Goal: Entertainment & Leisure: Browse casually

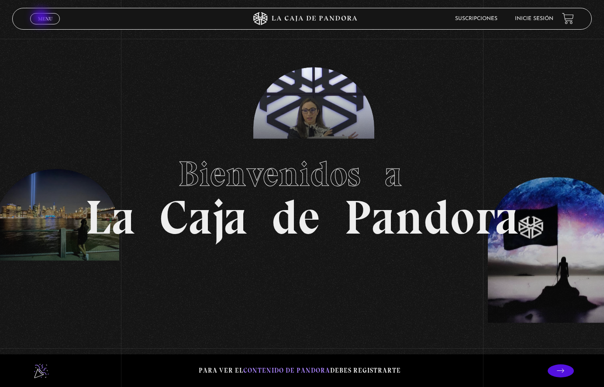
click at [42, 18] on span "Menu" at bounding box center [45, 18] width 14 height 5
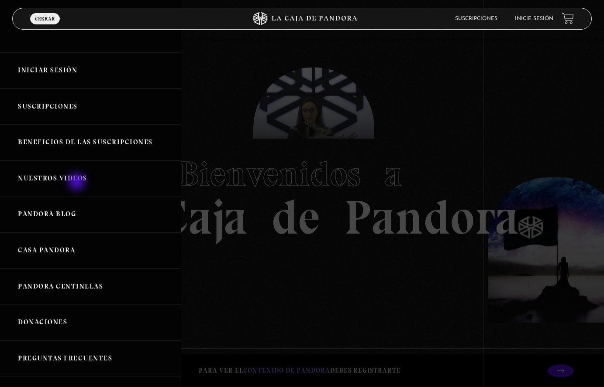
click at [76, 182] on link "Nuestros Videos" at bounding box center [90, 179] width 181 height 36
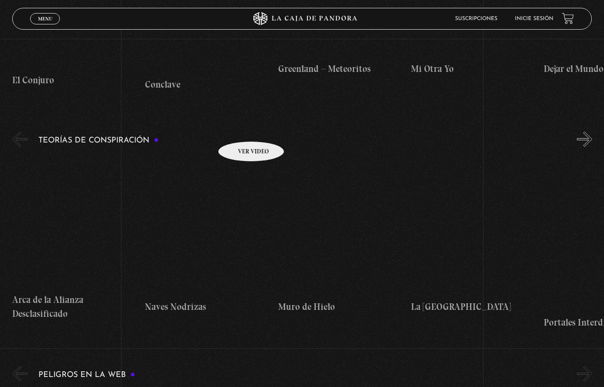
scroll to position [1265, 0]
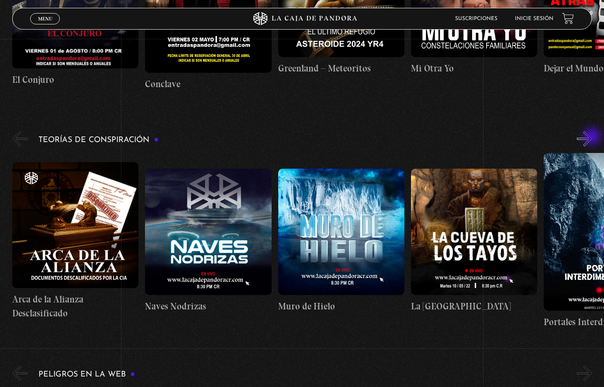
click at [592, 137] on button "»" at bounding box center [583, 138] width 15 height 15
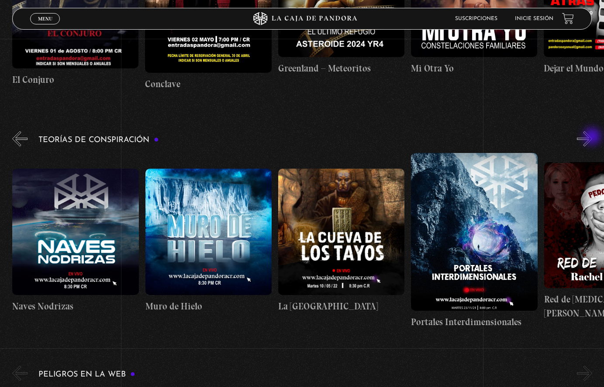
click at [592, 137] on button "»" at bounding box center [583, 138] width 15 height 15
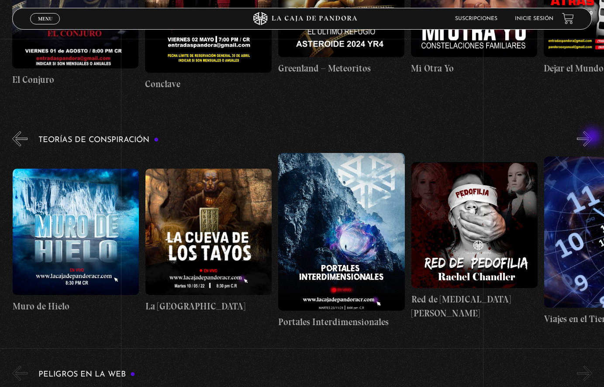
click at [592, 137] on button "»" at bounding box center [583, 138] width 15 height 15
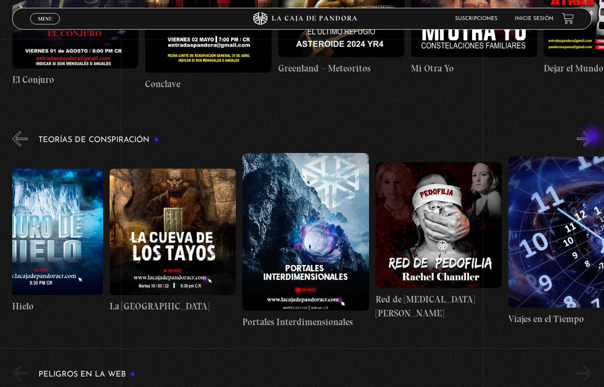
scroll to position [0, 332]
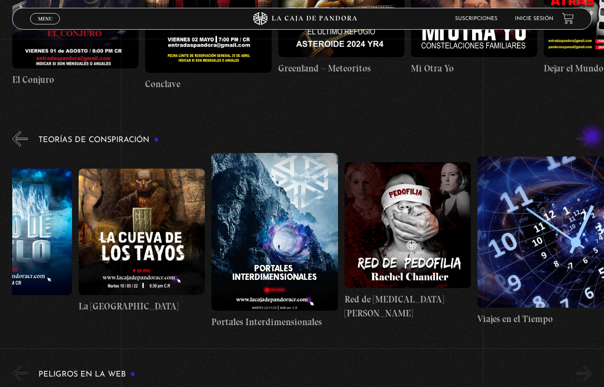
click at [592, 137] on button "»" at bounding box center [583, 138] width 15 height 15
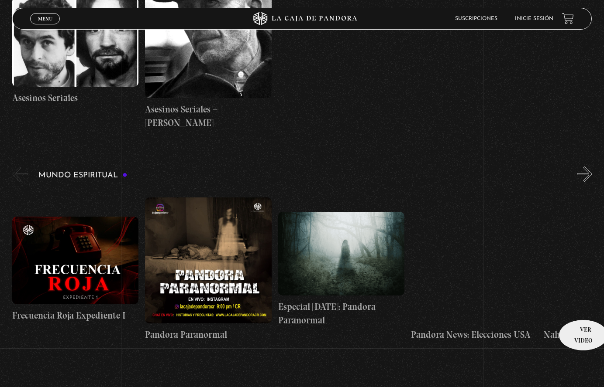
scroll to position [2400, 0]
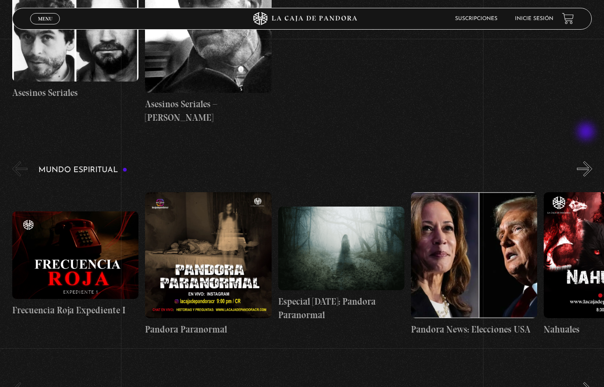
click at [586, 161] on button "»" at bounding box center [583, 168] width 15 height 15
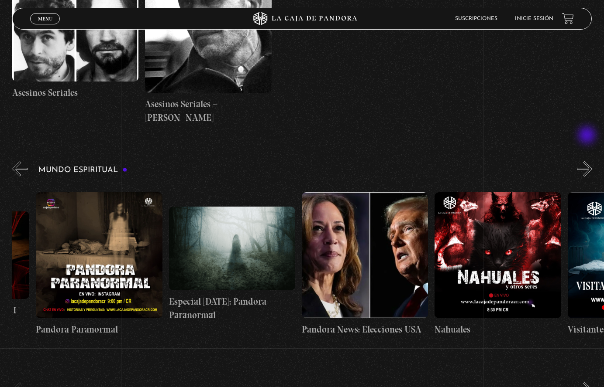
click at [587, 161] on button "»" at bounding box center [583, 168] width 15 height 15
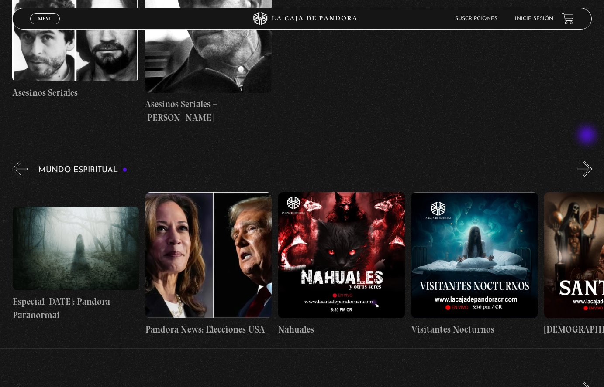
scroll to position [0, 266]
click at [589, 161] on button "»" at bounding box center [583, 168] width 15 height 15
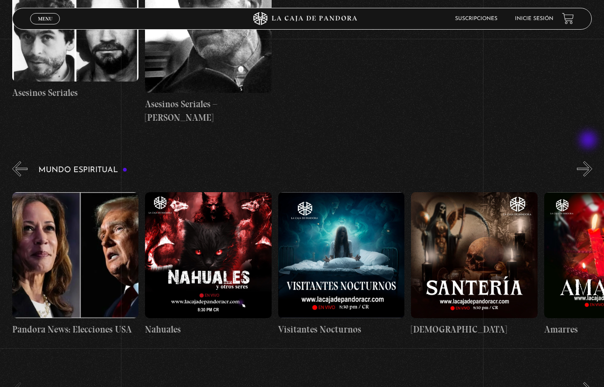
click at [589, 161] on button "»" at bounding box center [583, 168] width 15 height 15
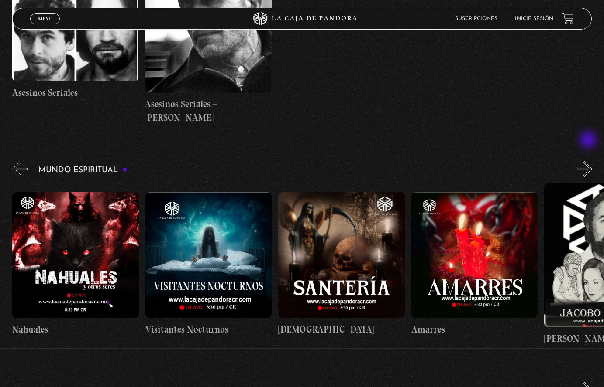
click at [589, 161] on button "»" at bounding box center [583, 168] width 15 height 15
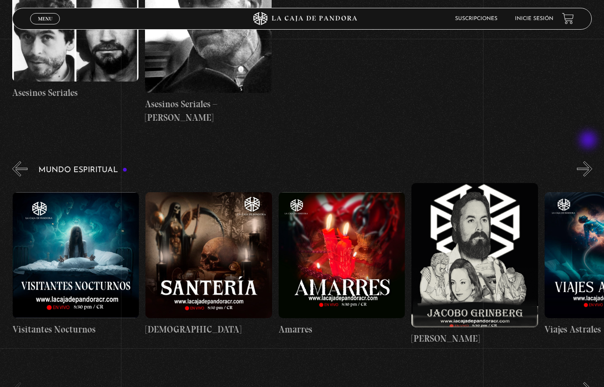
scroll to position [0, 664]
click at [589, 161] on button "»" at bounding box center [583, 168] width 15 height 15
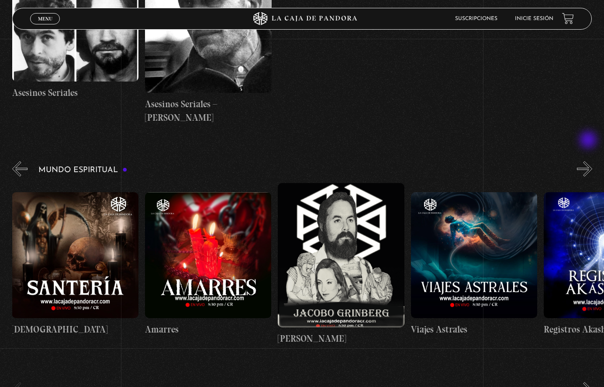
click at [589, 161] on button "»" at bounding box center [583, 168] width 15 height 15
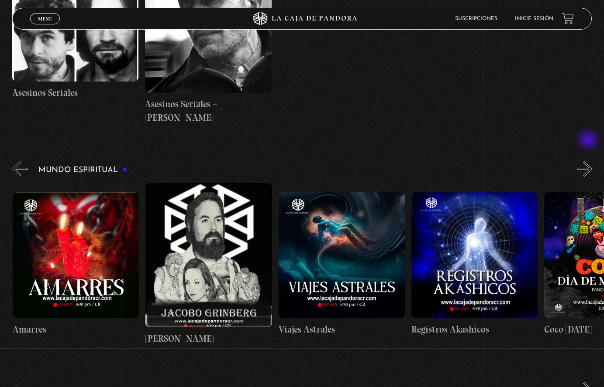
scroll to position [0, 930]
click at [589, 161] on button "»" at bounding box center [583, 168] width 15 height 15
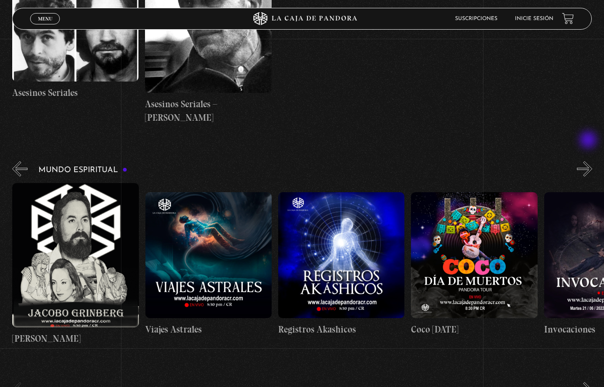
click at [589, 161] on button "»" at bounding box center [583, 168] width 15 height 15
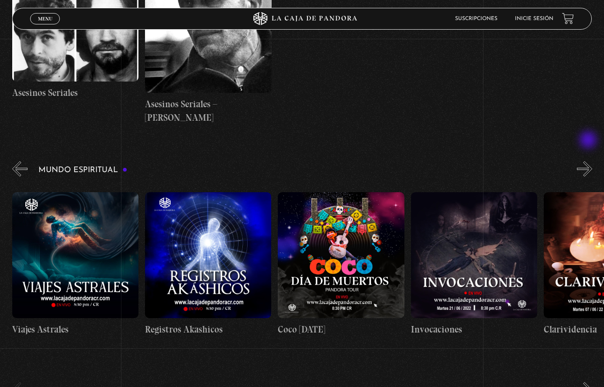
click at [589, 161] on button "»" at bounding box center [583, 168] width 15 height 15
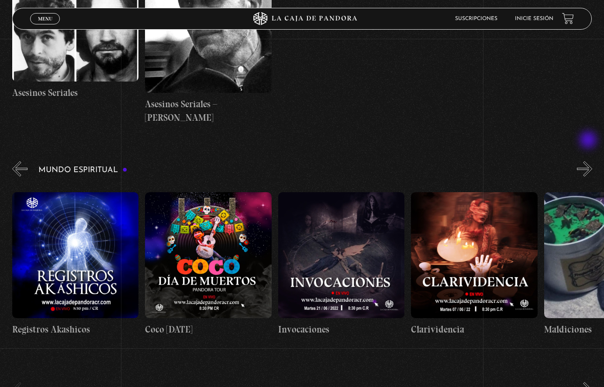
click at [589, 161] on button "»" at bounding box center [583, 168] width 15 height 15
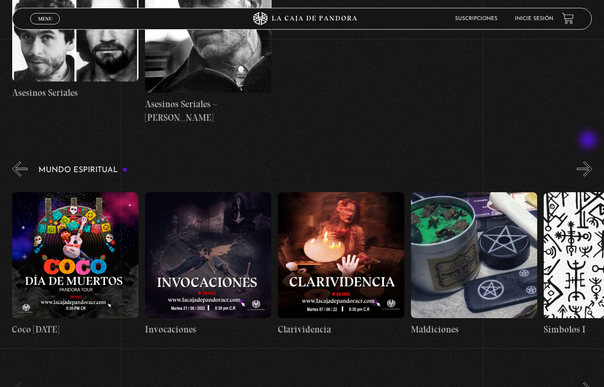
click at [589, 161] on button "»" at bounding box center [583, 168] width 15 height 15
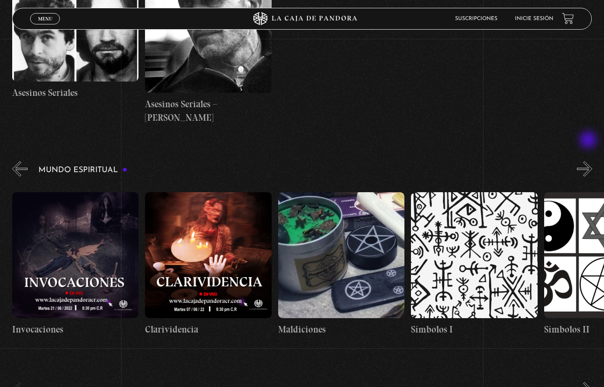
click at [589, 161] on button "»" at bounding box center [583, 168] width 15 height 15
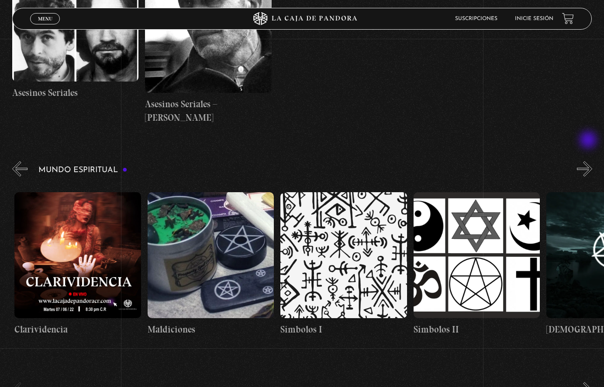
click at [589, 161] on button "»" at bounding box center [583, 168] width 15 height 15
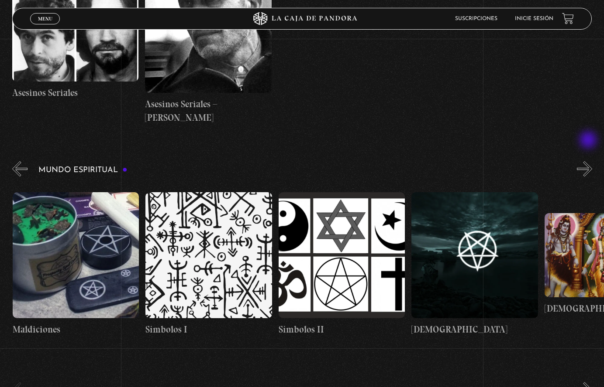
click at [589, 161] on button "»" at bounding box center [583, 168] width 15 height 15
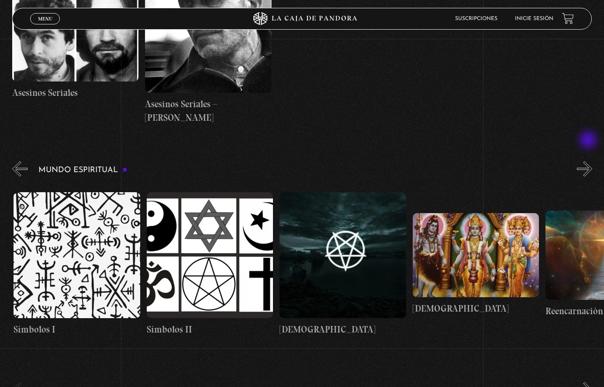
click at [589, 161] on button "»" at bounding box center [583, 168] width 15 height 15
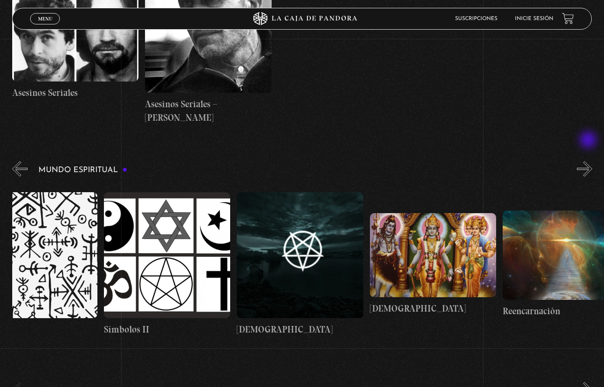
scroll to position [0, 2059]
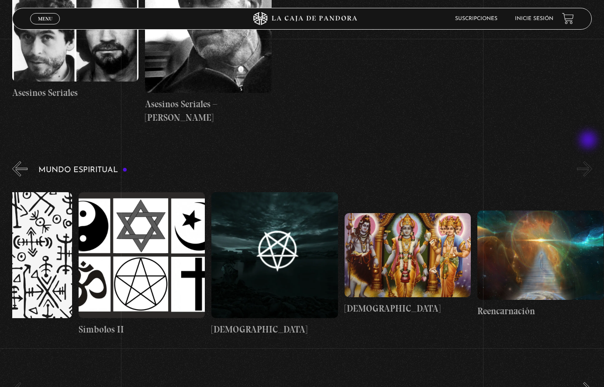
click at [589, 161] on button "»" at bounding box center [583, 168] width 15 height 15
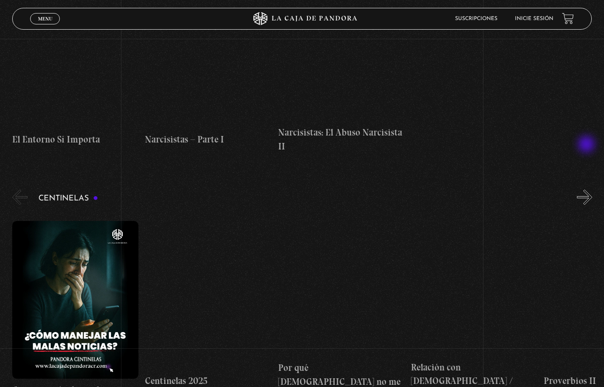
scroll to position [3273, 0]
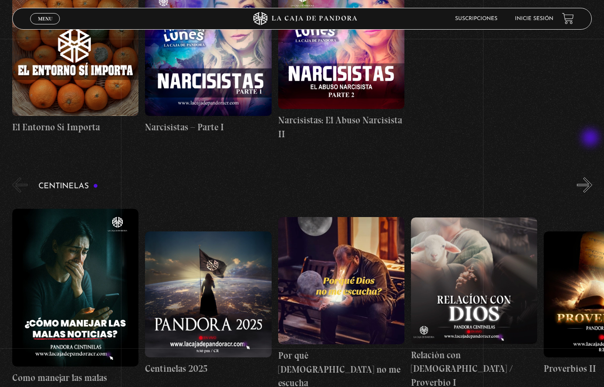
click at [591, 178] on button "»" at bounding box center [583, 185] width 15 height 15
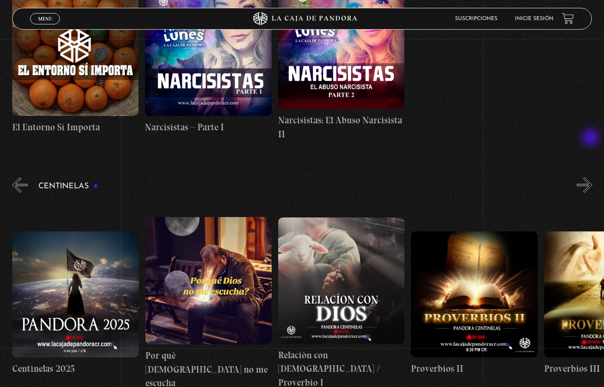
click at [591, 178] on button "»" at bounding box center [583, 185] width 15 height 15
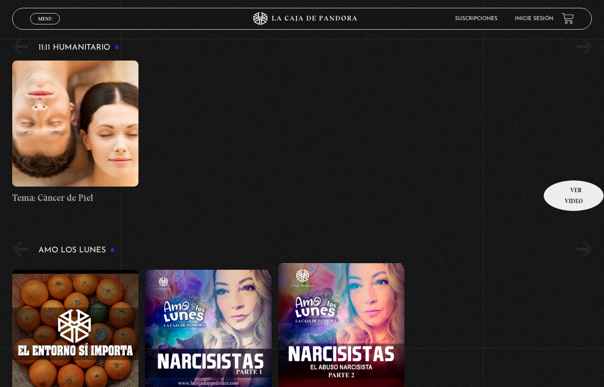
scroll to position [2987, 0]
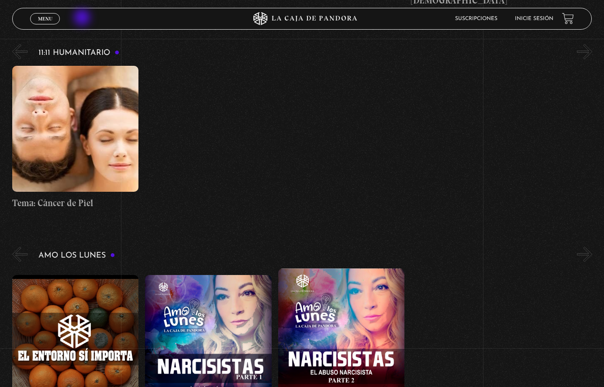
click at [83, 18] on div "Menu Cerrar" at bounding box center [120, 18] width 181 height 21
click at [271, 20] on icon at bounding box center [301, 18] width 181 height 13
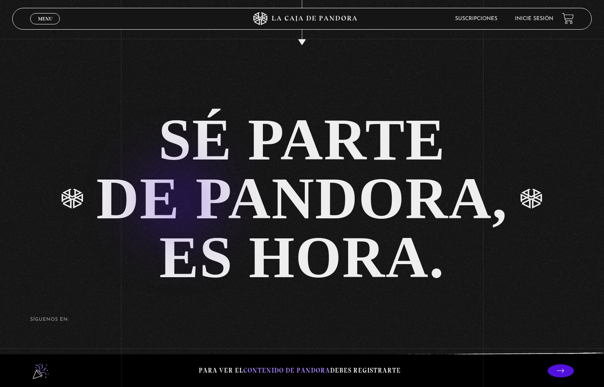
scroll to position [2045, 0]
